Goal: Navigation & Orientation: Find specific page/section

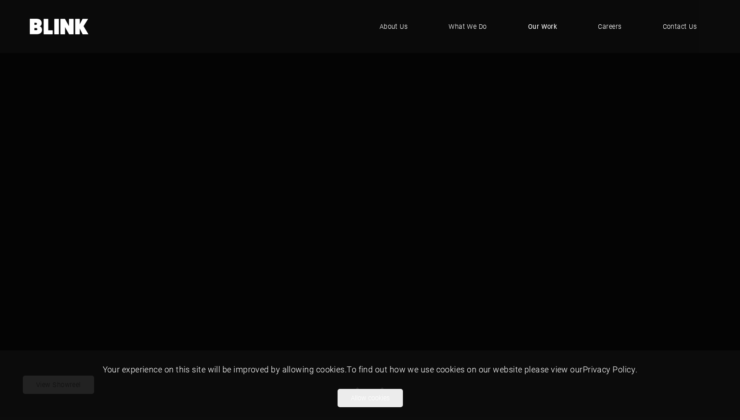
click at [545, 30] on span "Our Work" at bounding box center [542, 26] width 29 height 10
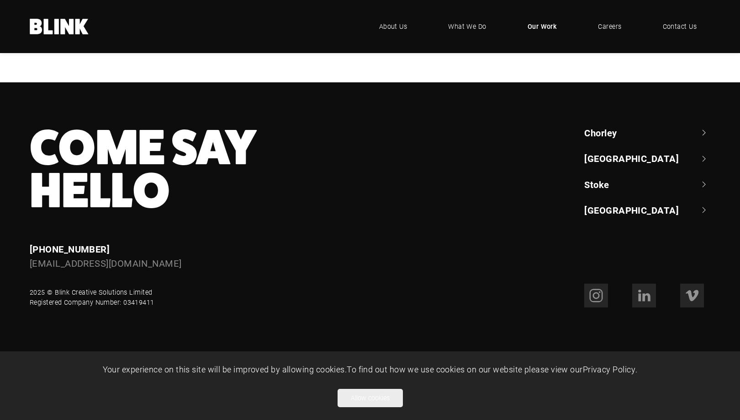
scroll to position [457, 0]
click at [0, 0] on div "Bathroom Brands" at bounding box center [0, 0] width 0 height 0
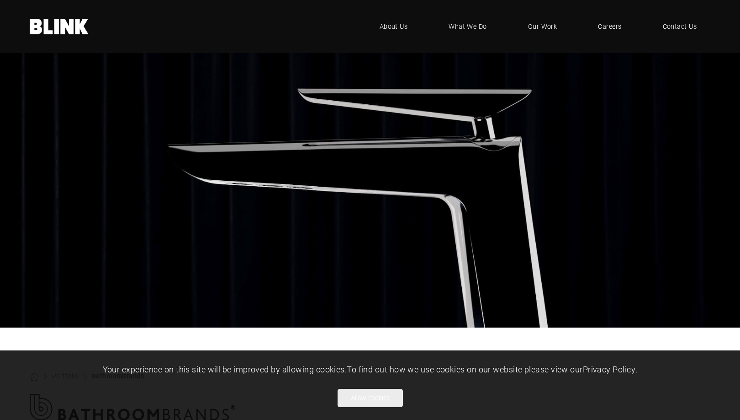
click at [52, 34] on icon at bounding box center [48, 27] width 9 height 16
